Goal: Transaction & Acquisition: Purchase product/service

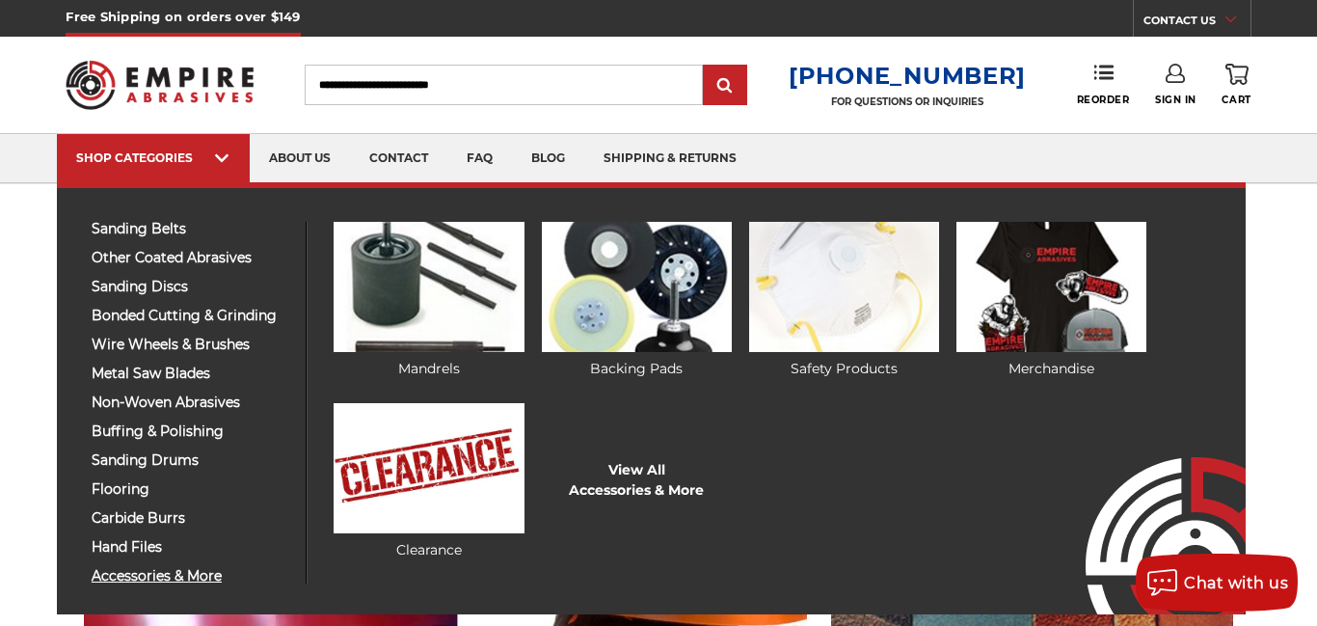
click at [152, 572] on span "accessories & more" at bounding box center [192, 576] width 200 height 14
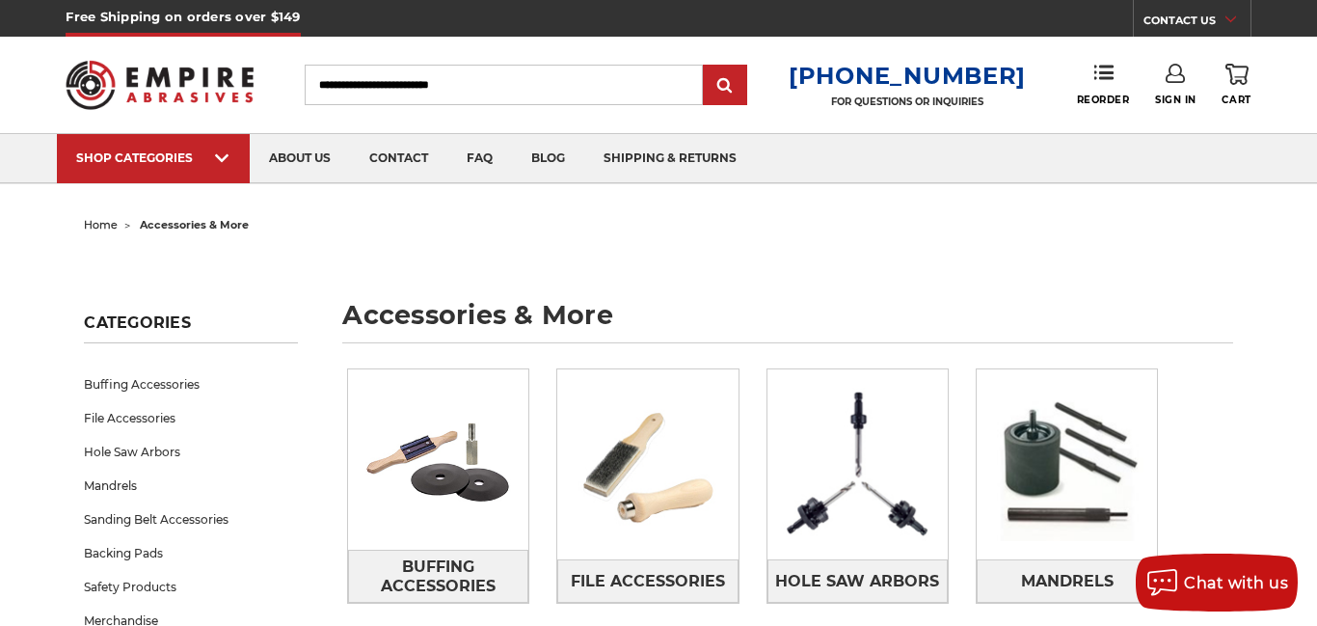
click at [333, 84] on input "Search" at bounding box center [504, 85] width 398 height 40
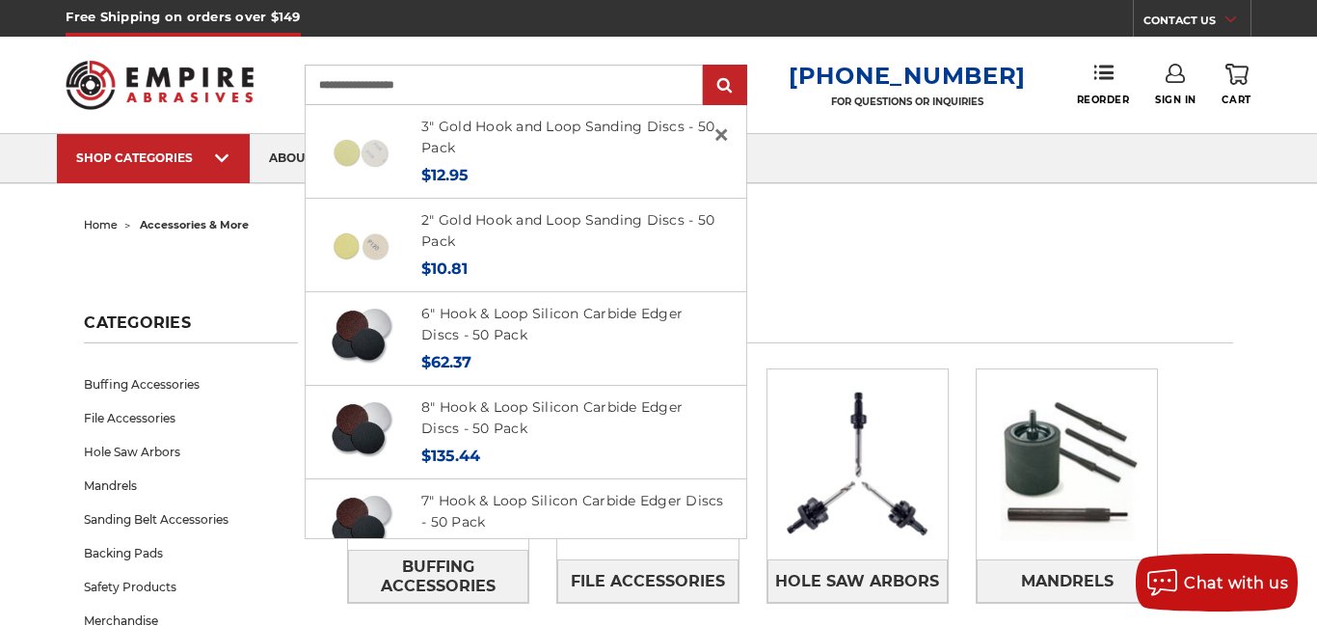
type input "**********"
